Goal: Transaction & Acquisition: Download file/media

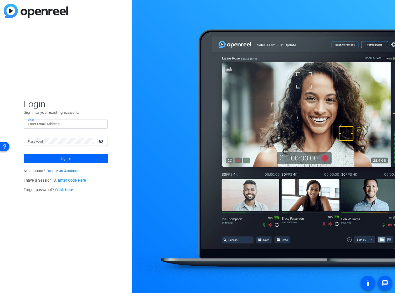
click at [74, 125] on input "Email" at bounding box center [66, 124] width 76 height 6
type input "openreel@fridaysfilms.com"
click at [53, 160] on span at bounding box center [66, 158] width 84 height 13
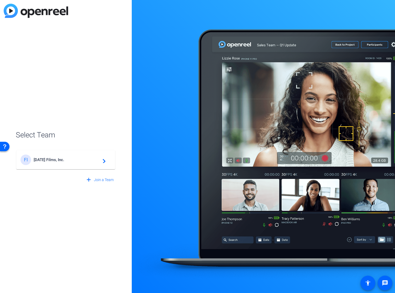
click at [53, 160] on span "Friday's Films, Inc." at bounding box center [67, 159] width 66 height 5
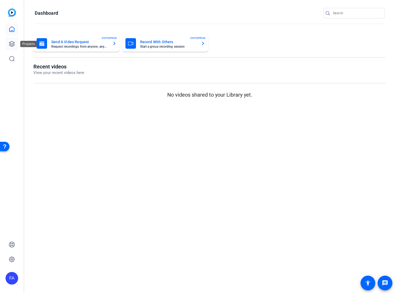
click at [11, 42] on icon at bounding box center [12, 44] width 6 height 6
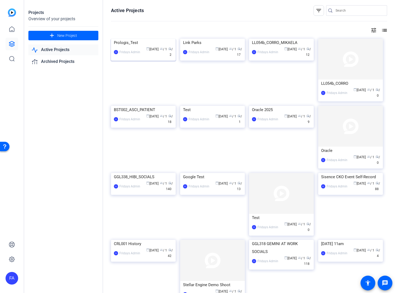
click at [143, 39] on img at bounding box center [143, 39] width 65 height 0
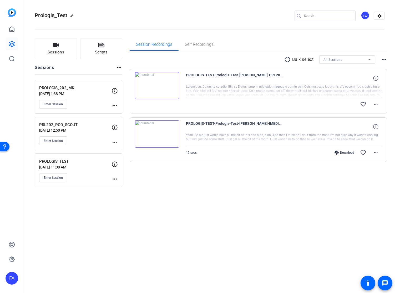
click at [116, 178] on mat-icon "more_horiz" at bounding box center [114, 179] width 6 height 6
click at [192, 178] on div at bounding box center [197, 146] width 395 height 293
click at [307, 131] on div "PROLOGIS-TEST-Prologis-Test-[PERSON_NAME]-[MEDICAL_DATA]-2025-09-08-11-52-08-69…" at bounding box center [284, 126] width 196 height 13
click at [376, 103] on mat-icon "more_horiz" at bounding box center [375, 104] width 6 height 6
click at [370, 114] on span "Download Original" at bounding box center [362, 115] width 32 height 6
